Goal: Find specific page/section: Find specific page/section

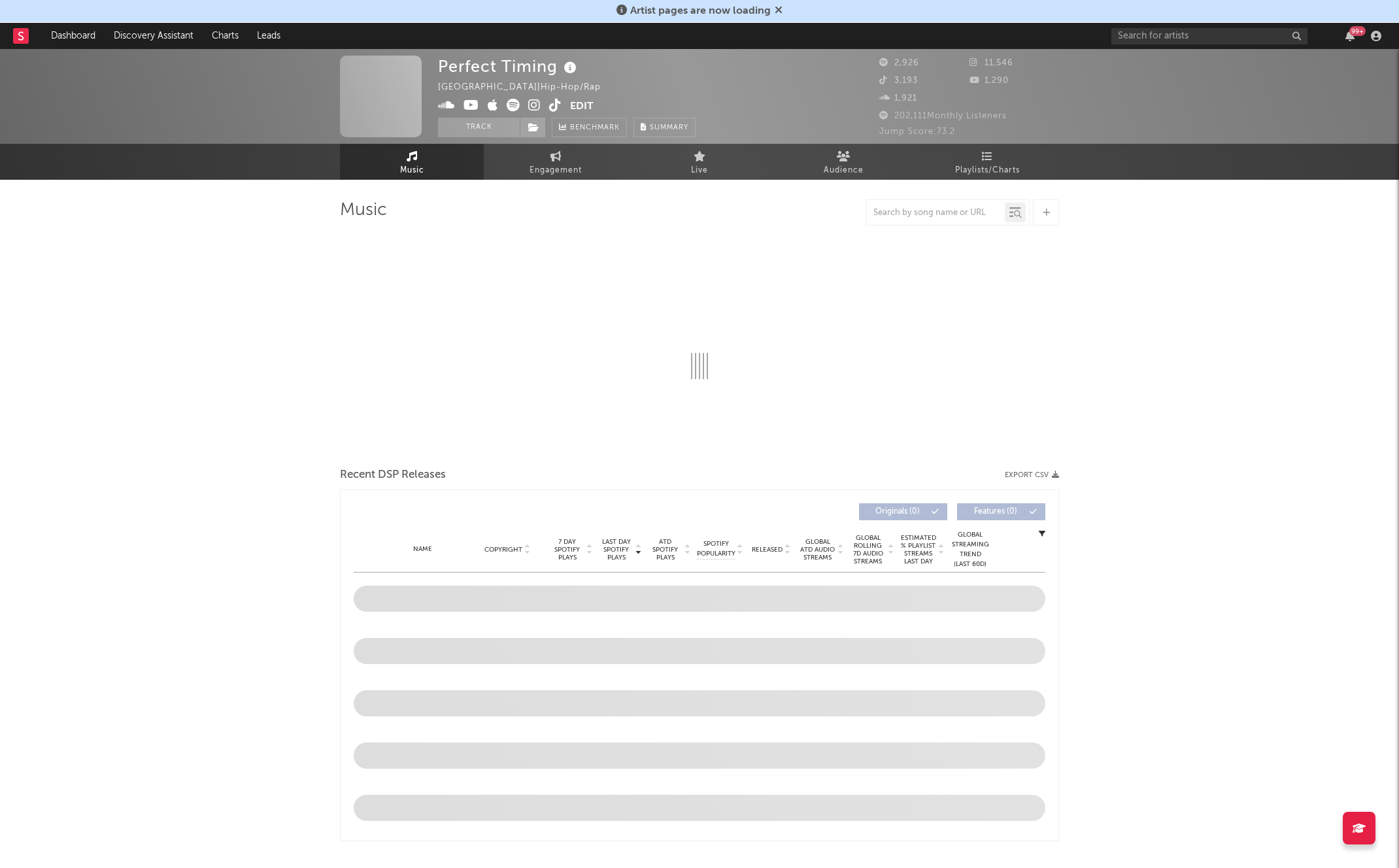
select select "6m"
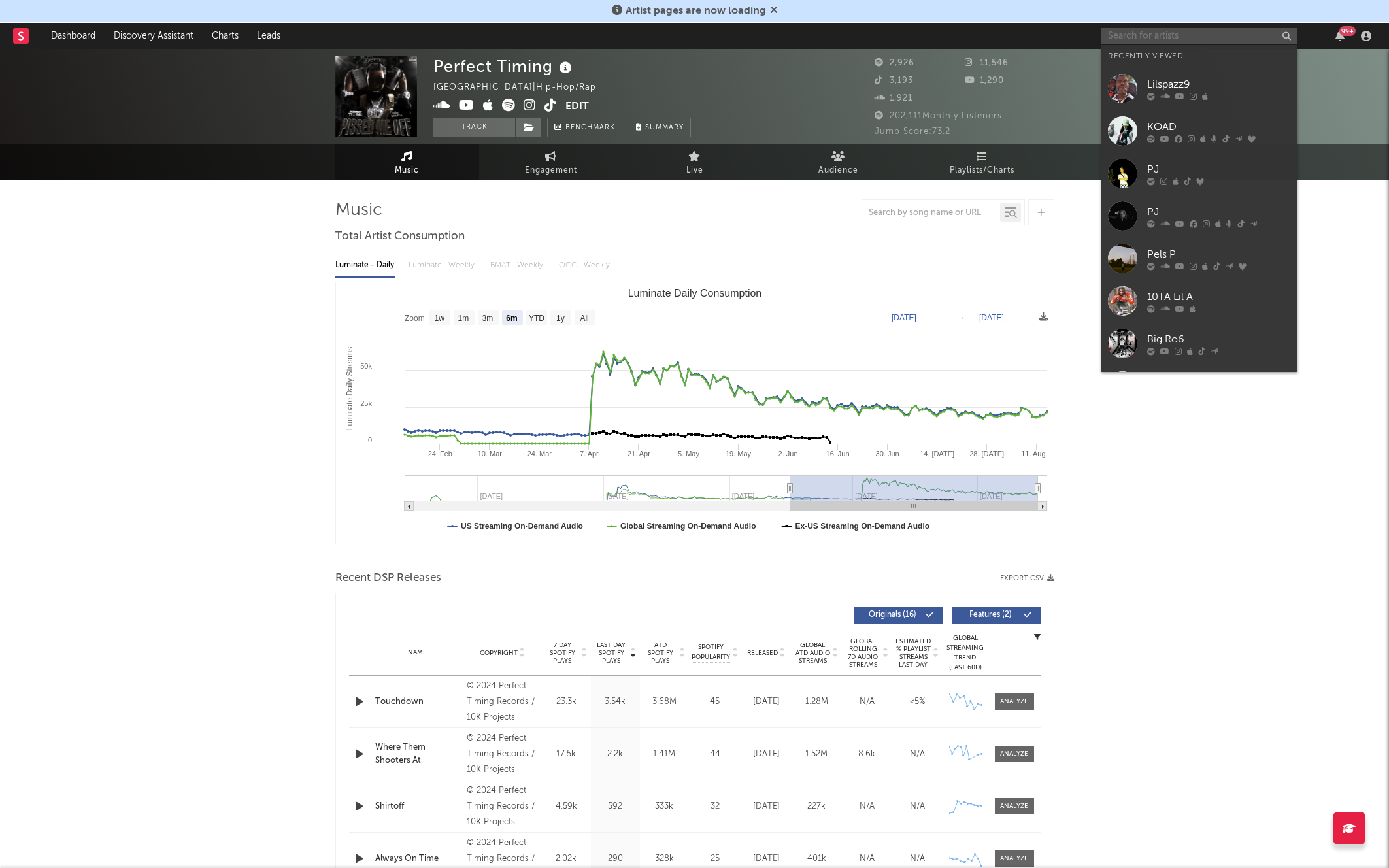
click at [1180, 34] on input "text" at bounding box center [1198, 36] width 196 height 17
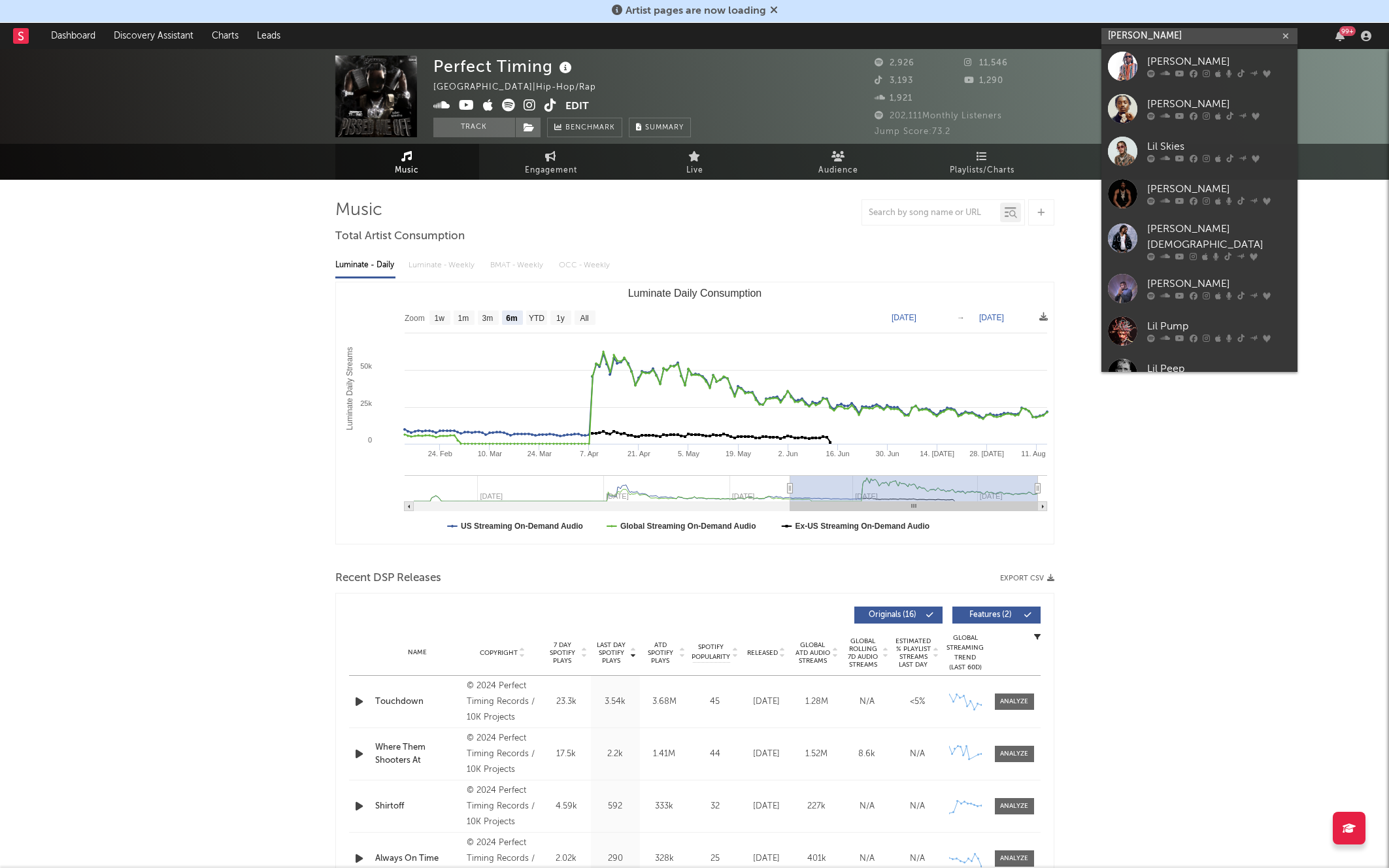
type input "[PERSON_NAME]"
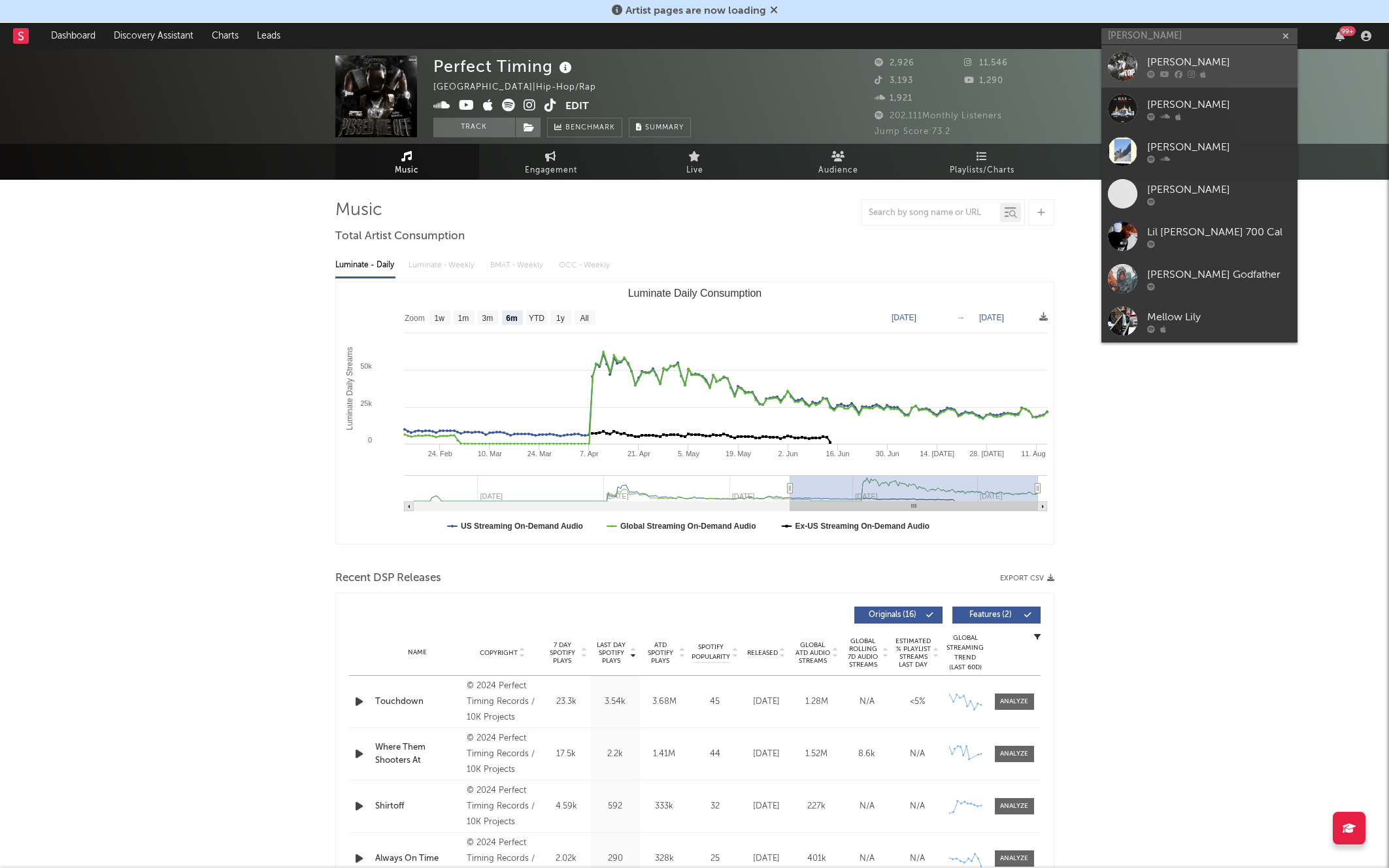
click at [1169, 61] on div "[PERSON_NAME]" at bounding box center [1219, 62] width 144 height 16
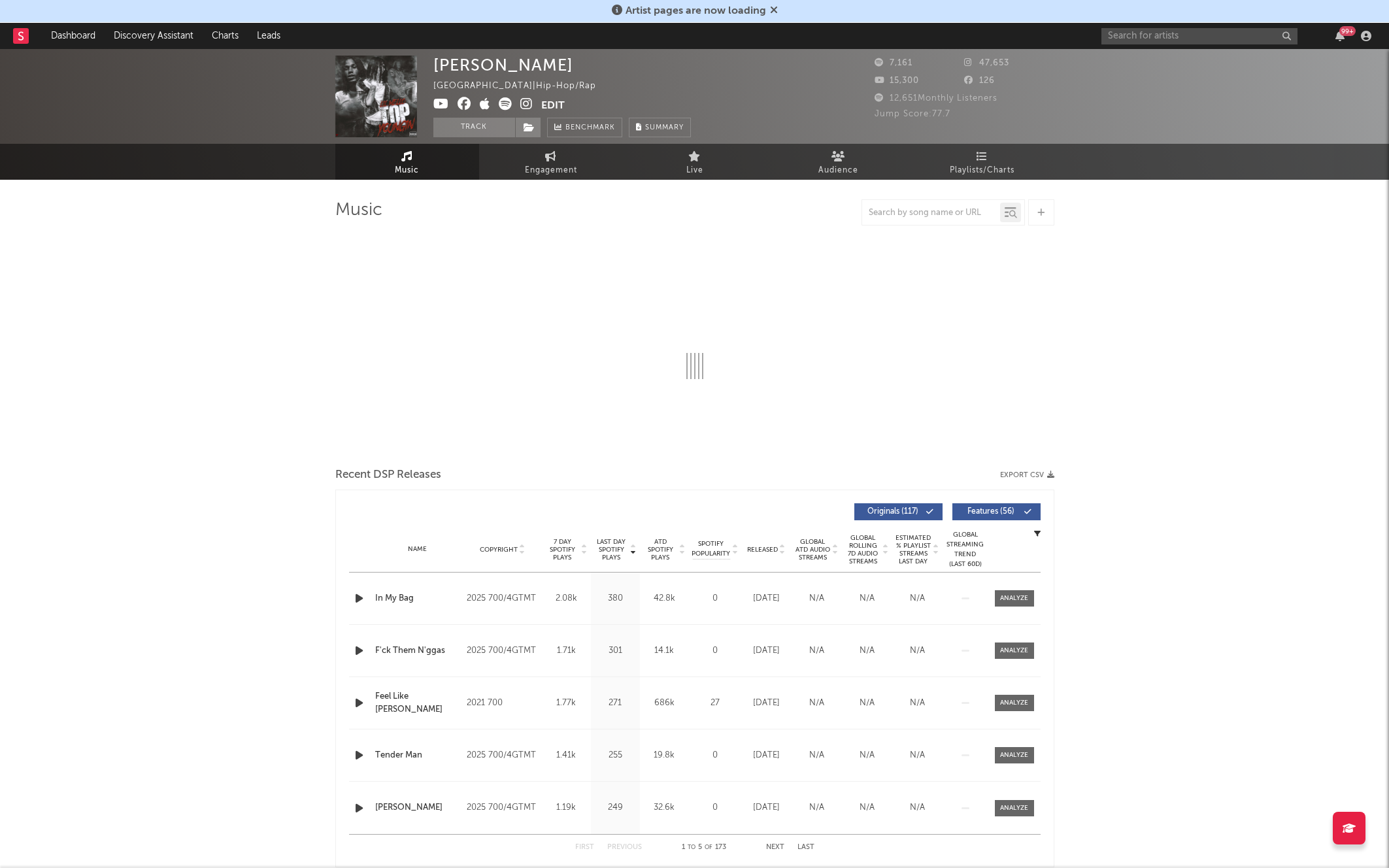
select select "6m"
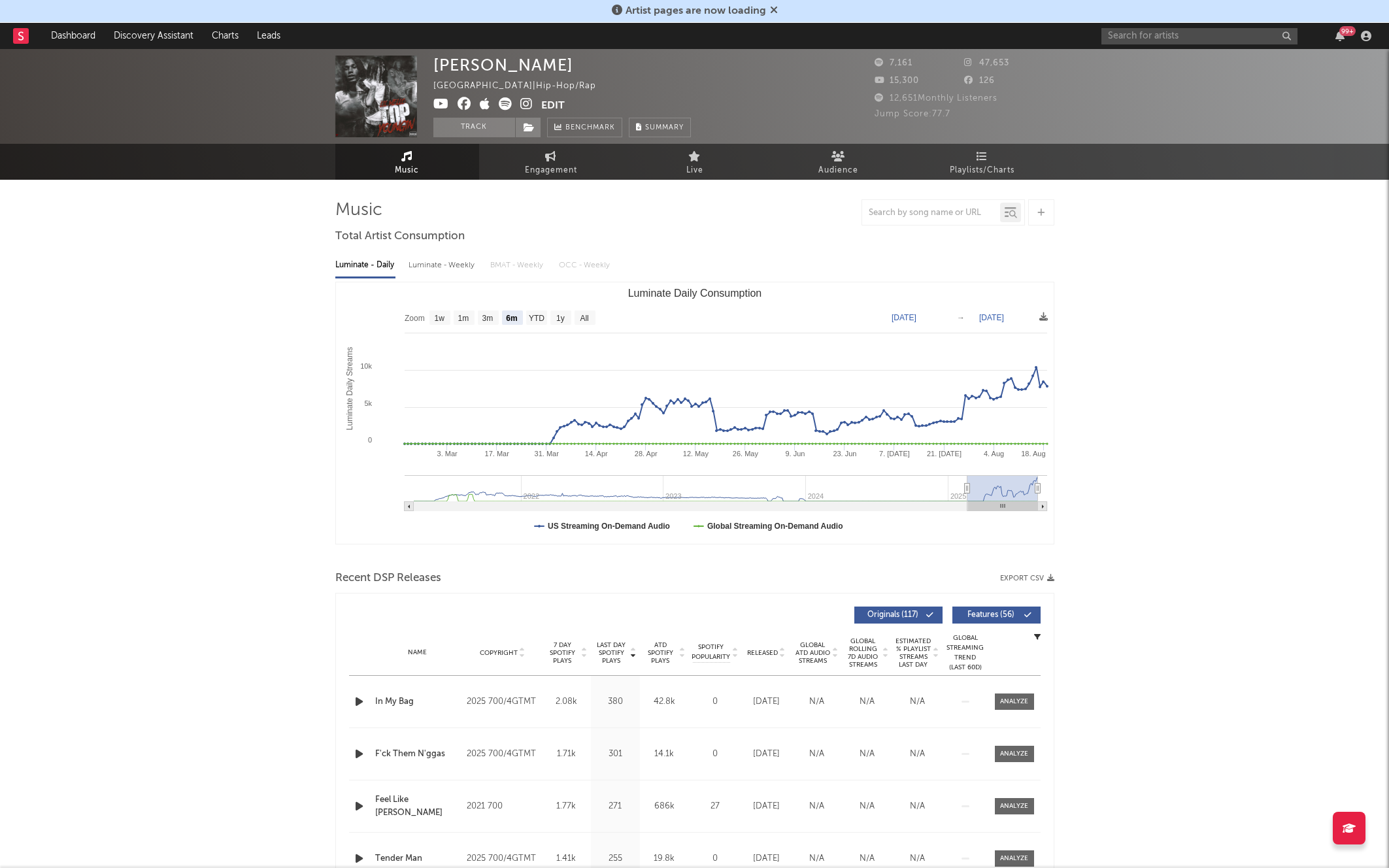
drag, startPoint x: 366, startPoint y: 88, endPoint x: 162, endPoint y: 2, distance: 221.4
